Goal: Task Accomplishment & Management: Manage account settings

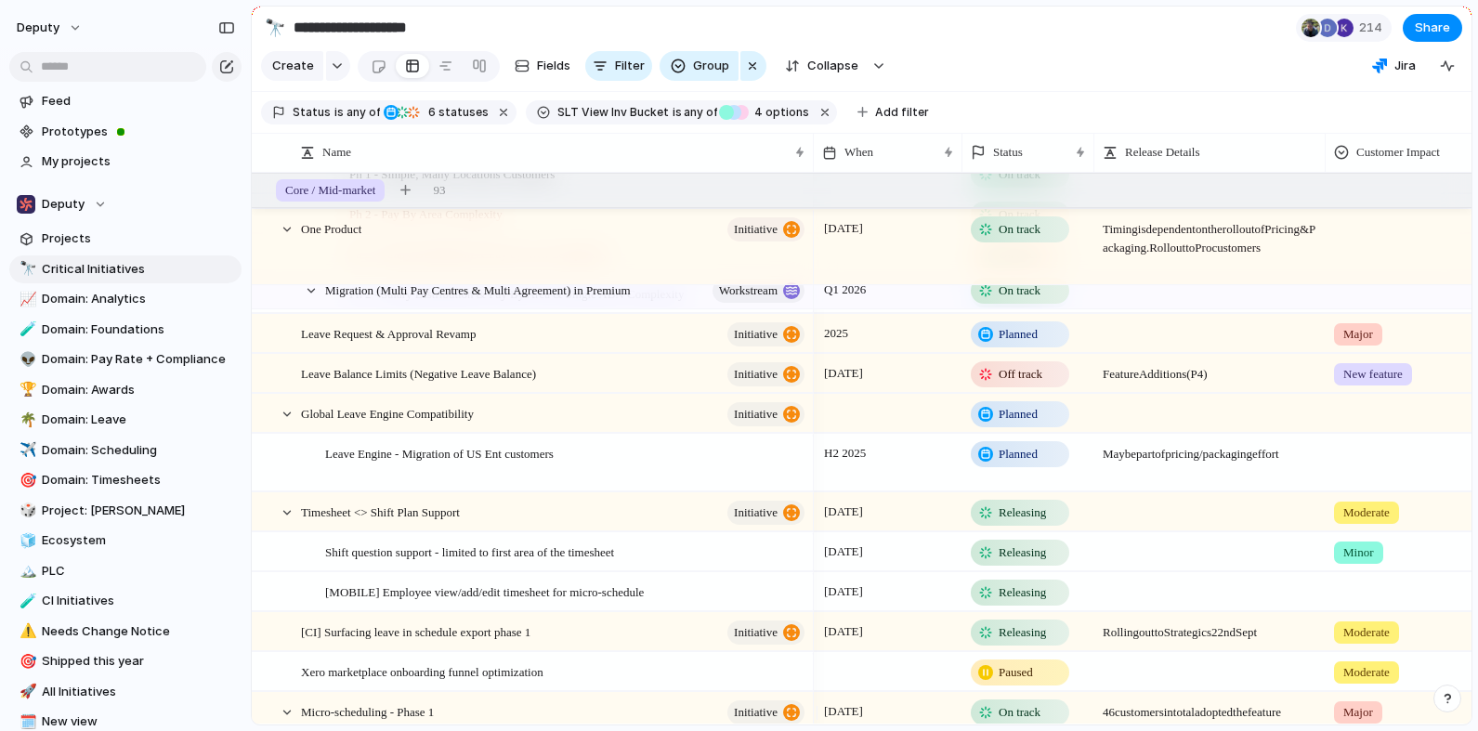
scroll to position [572, 0]
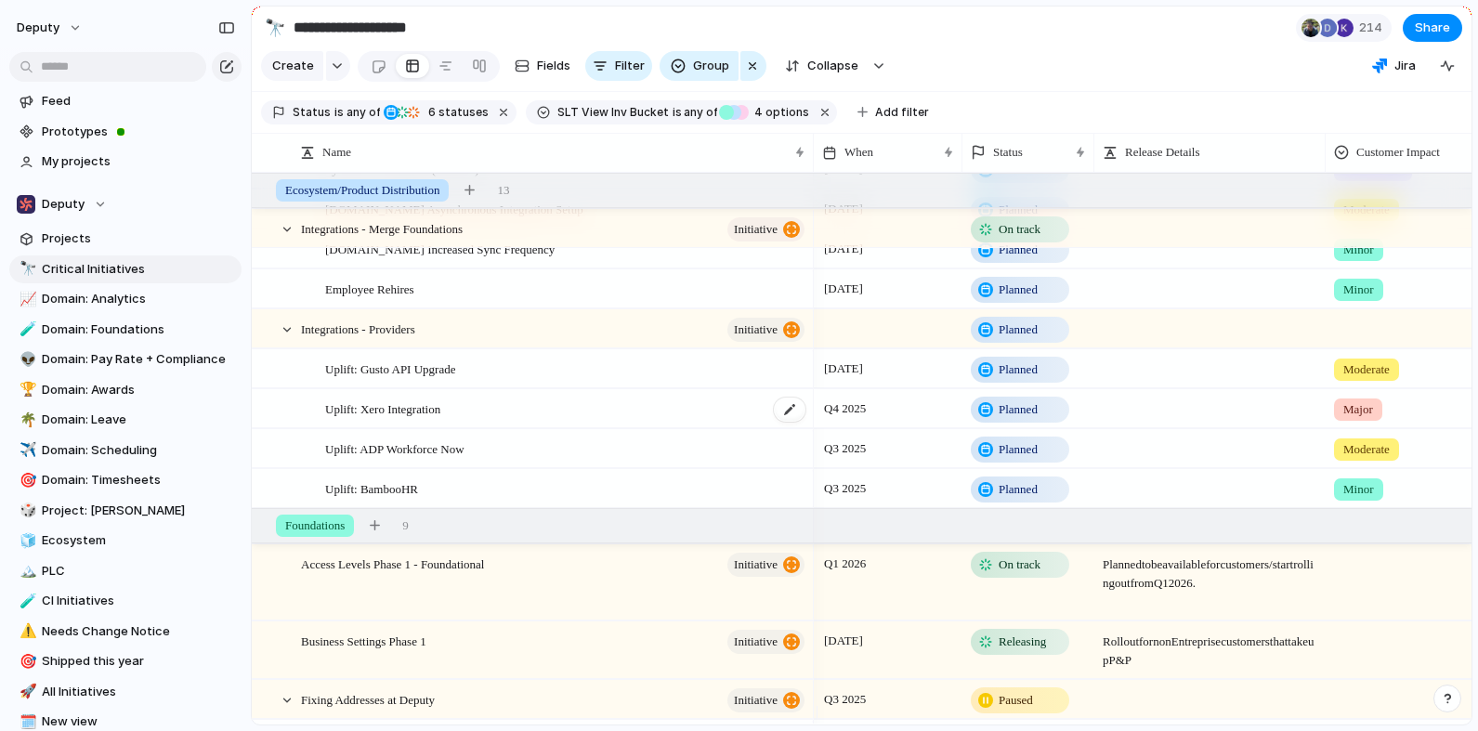
click at [640, 424] on div "Uplift: Xero Integration" at bounding box center [566, 409] width 482 height 38
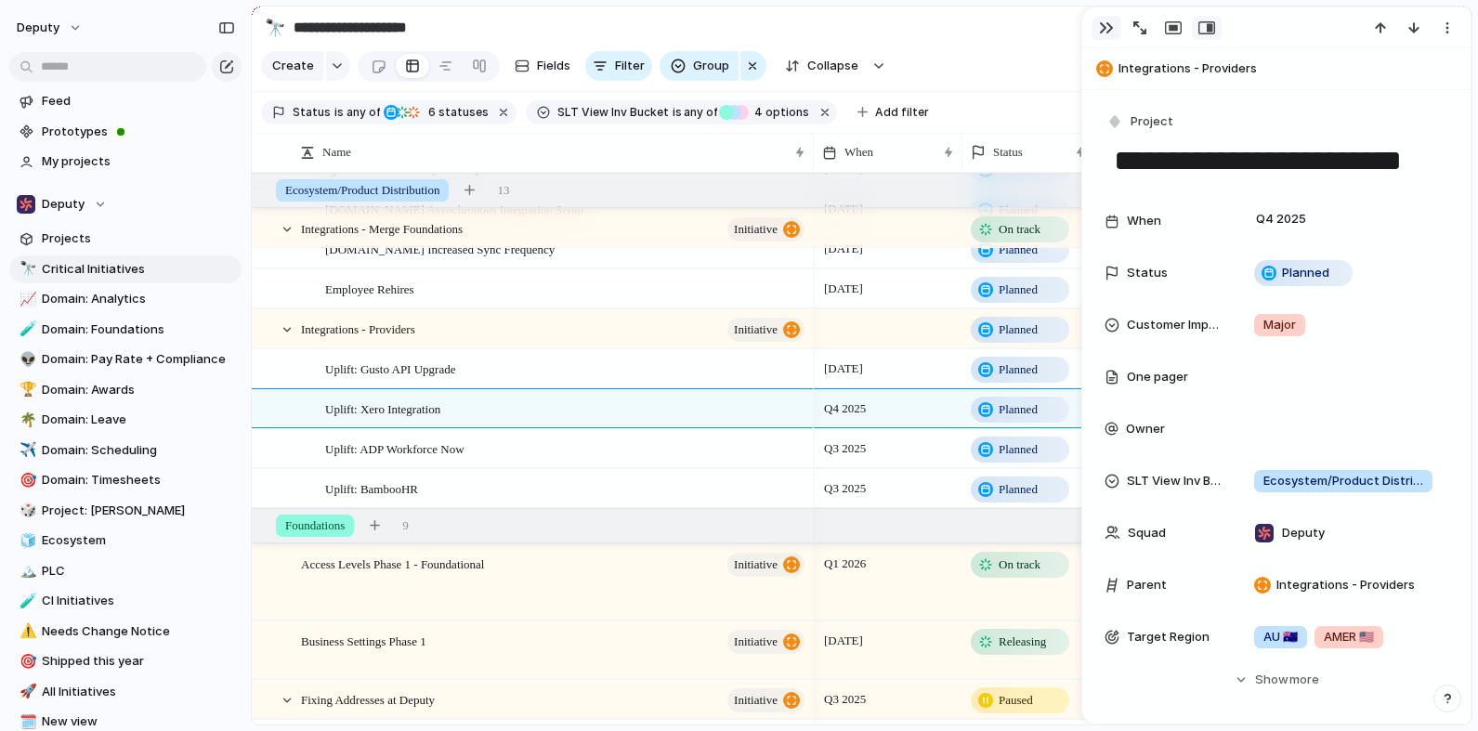
click at [1108, 26] on div "button" at bounding box center [1106, 27] width 15 height 15
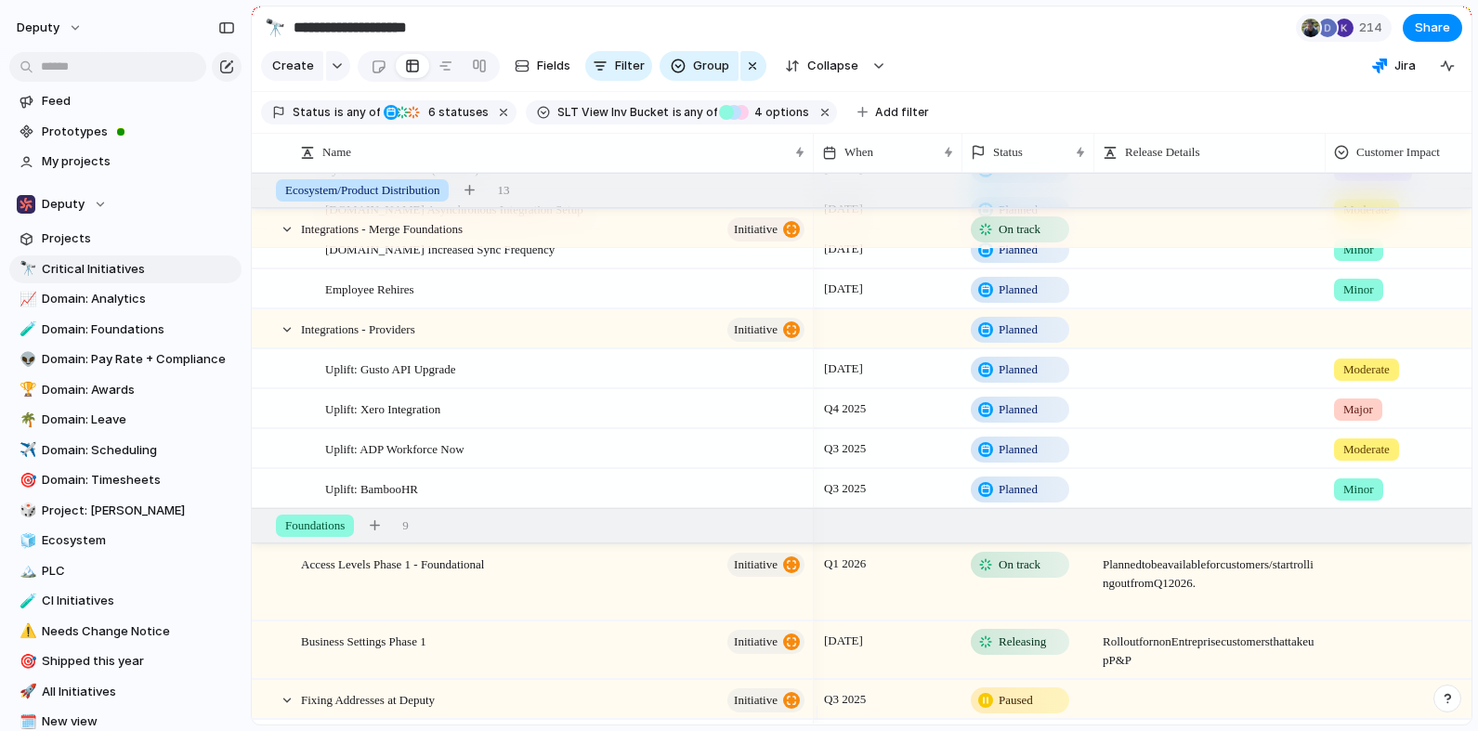
click at [1019, 419] on span "Planned" at bounding box center [1018, 409] width 39 height 19
click at [875, 416] on div "Idea Planned On track Releasing At risk Off track Paused Canceled Done" at bounding box center [739, 365] width 1478 height 731
click at [723, 423] on div "Uplift: Xero Integration" at bounding box center [566, 409] width 482 height 38
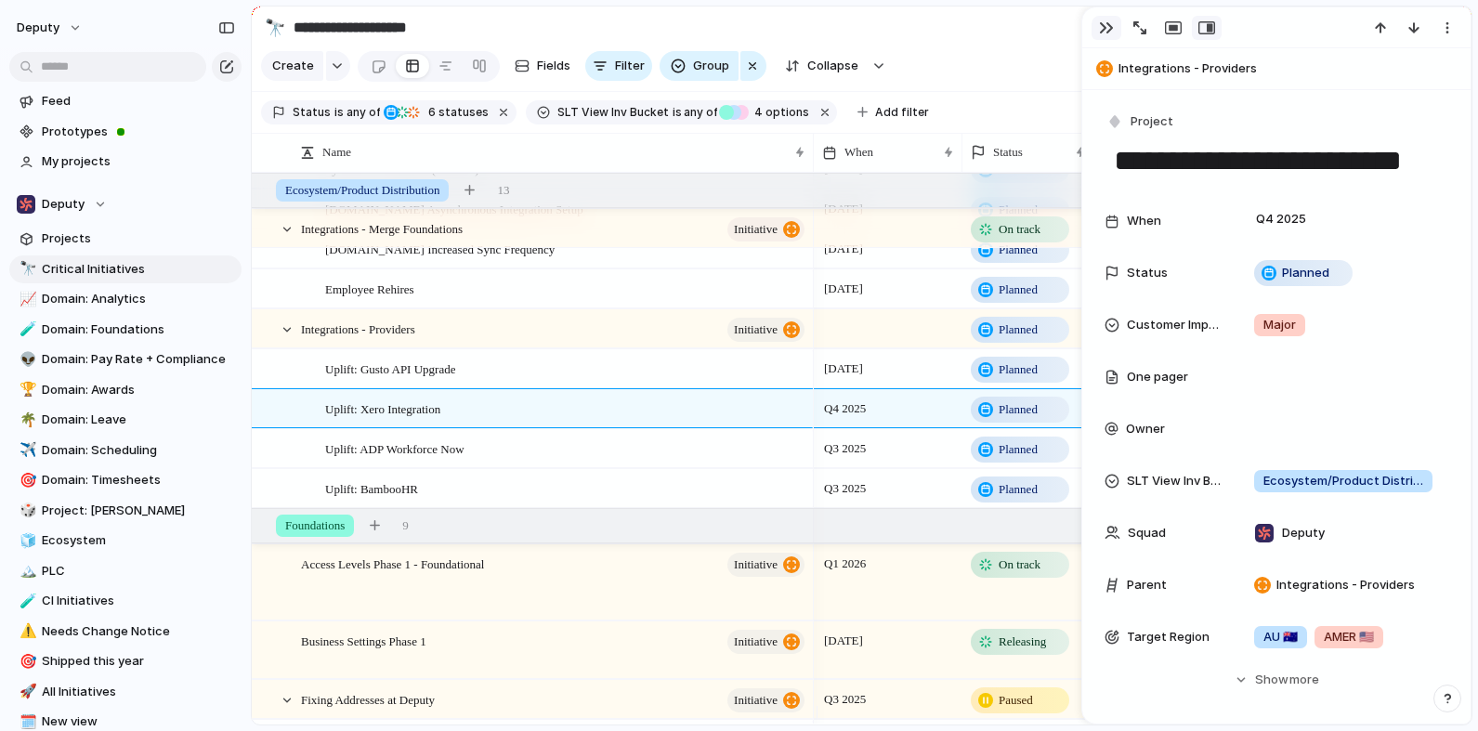
click at [1113, 33] on div "button" at bounding box center [1106, 27] width 15 height 15
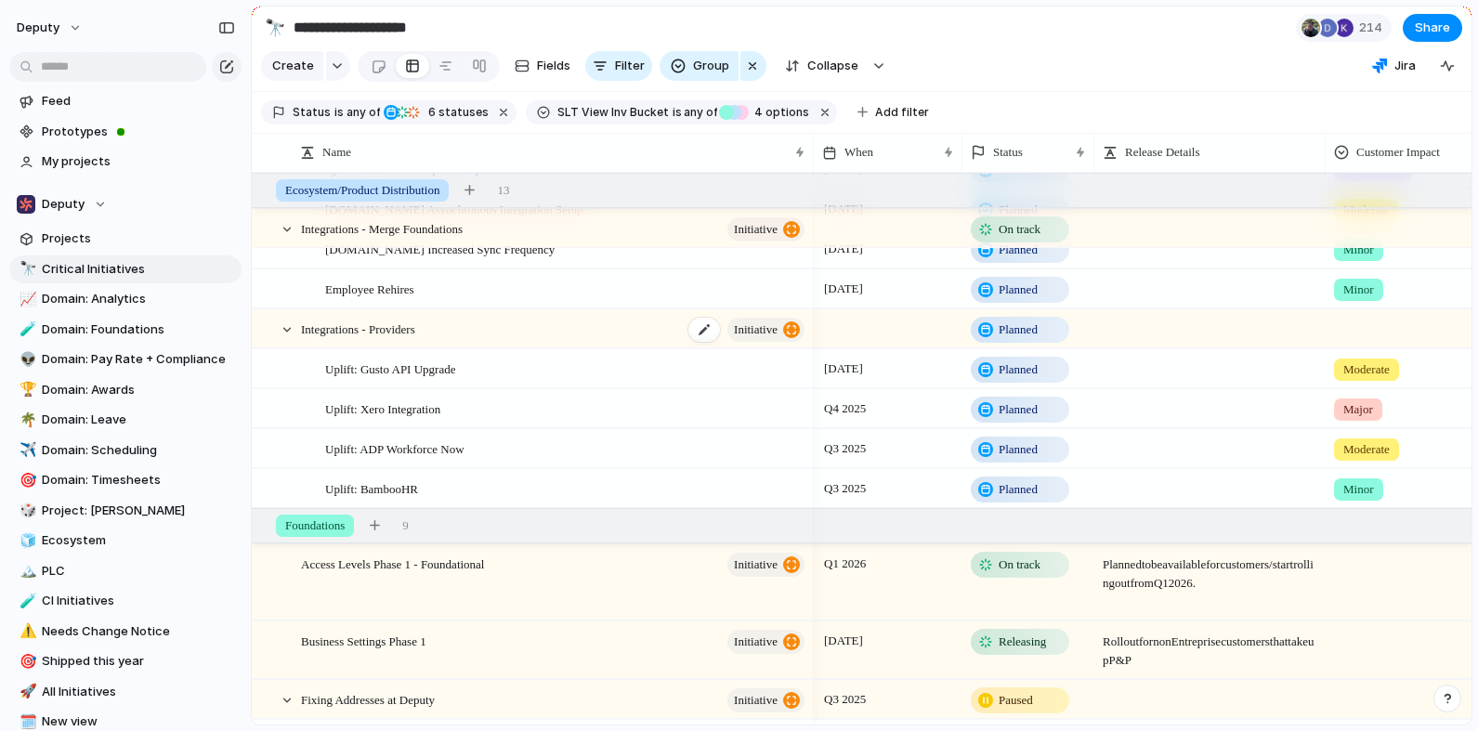
scroll to position [5802, 0]
